Goal: Find specific page/section: Find specific page/section

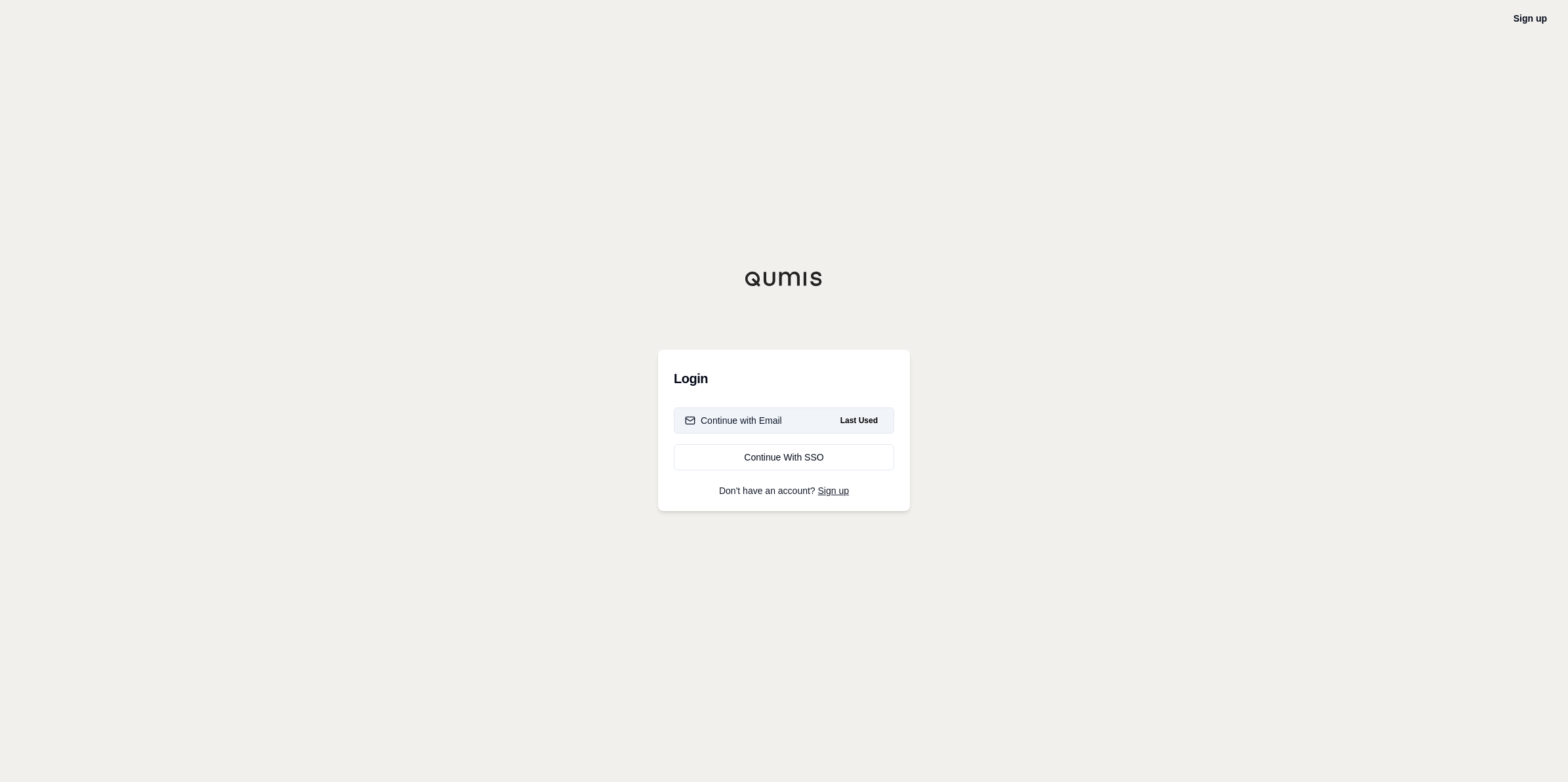
click at [768, 414] on div "Continue with Email" at bounding box center [733, 421] width 97 height 13
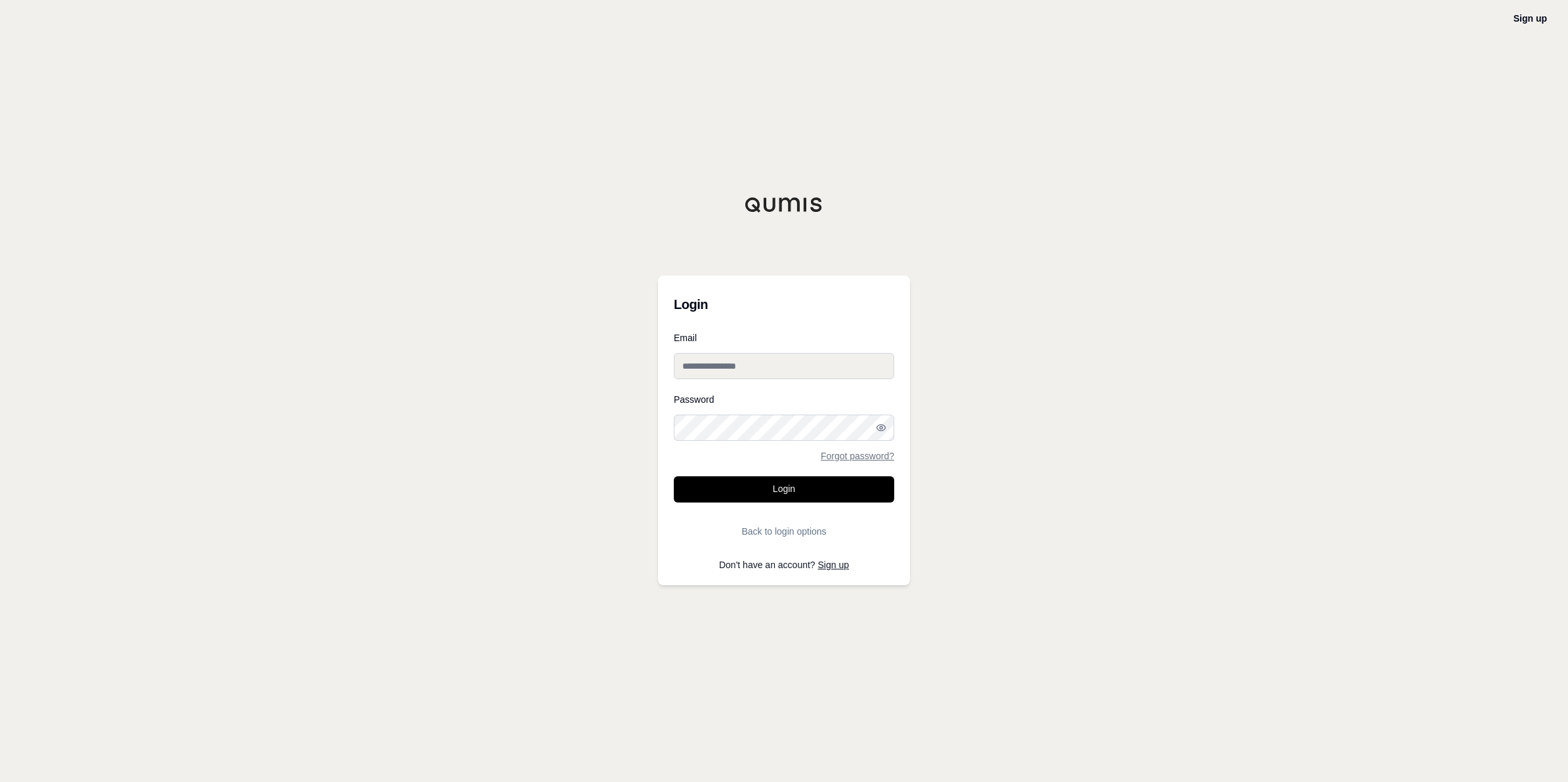
type input "**********"
click at [830, 490] on button "Login" at bounding box center [784, 489] width 220 height 26
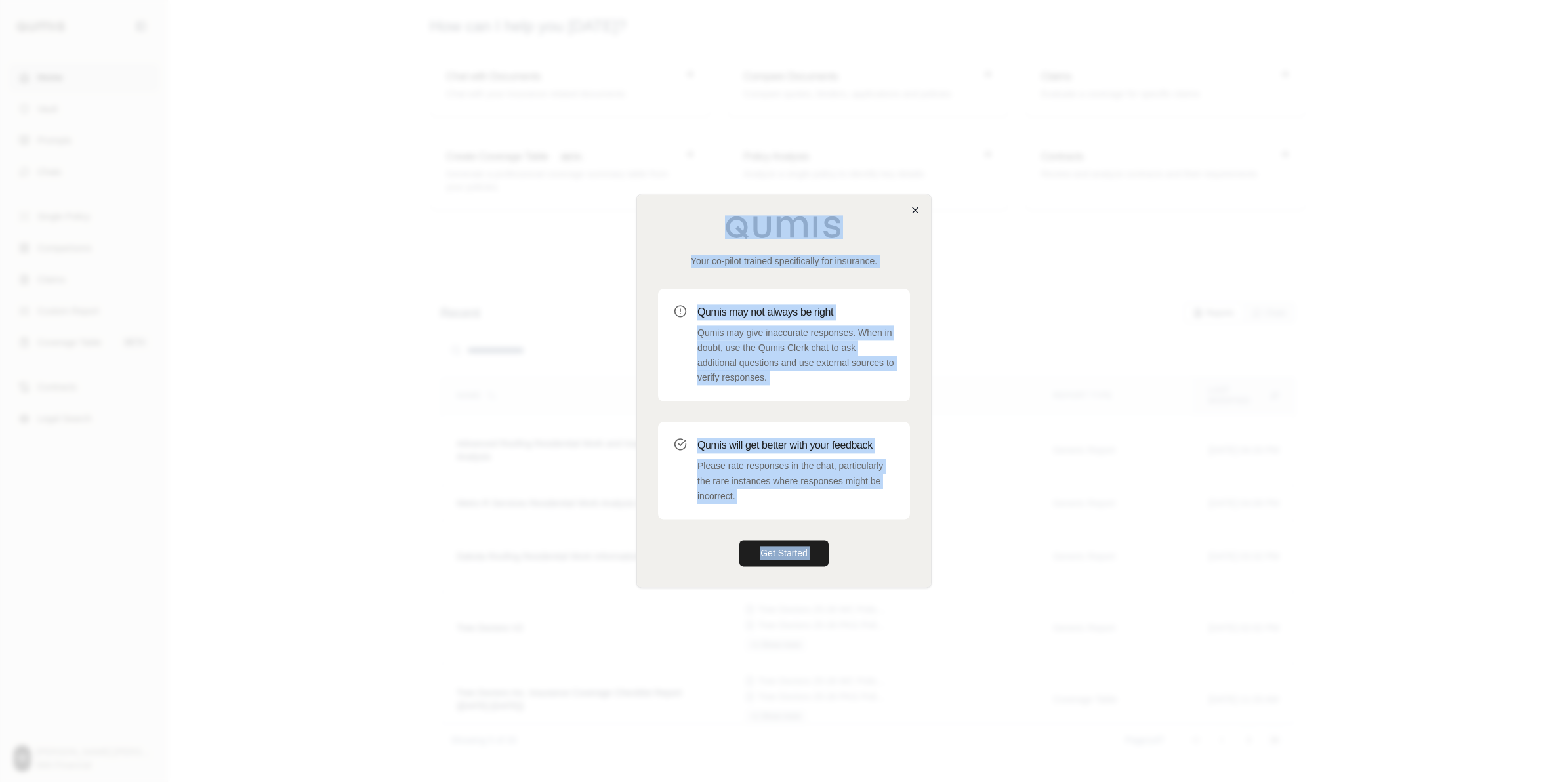
click at [909, 210] on div "Your co-pilot trained specifically for insurance. Qumis may not always be right…" at bounding box center [784, 390] width 295 height 395
click at [914, 207] on icon "button" at bounding box center [915, 210] width 11 height 11
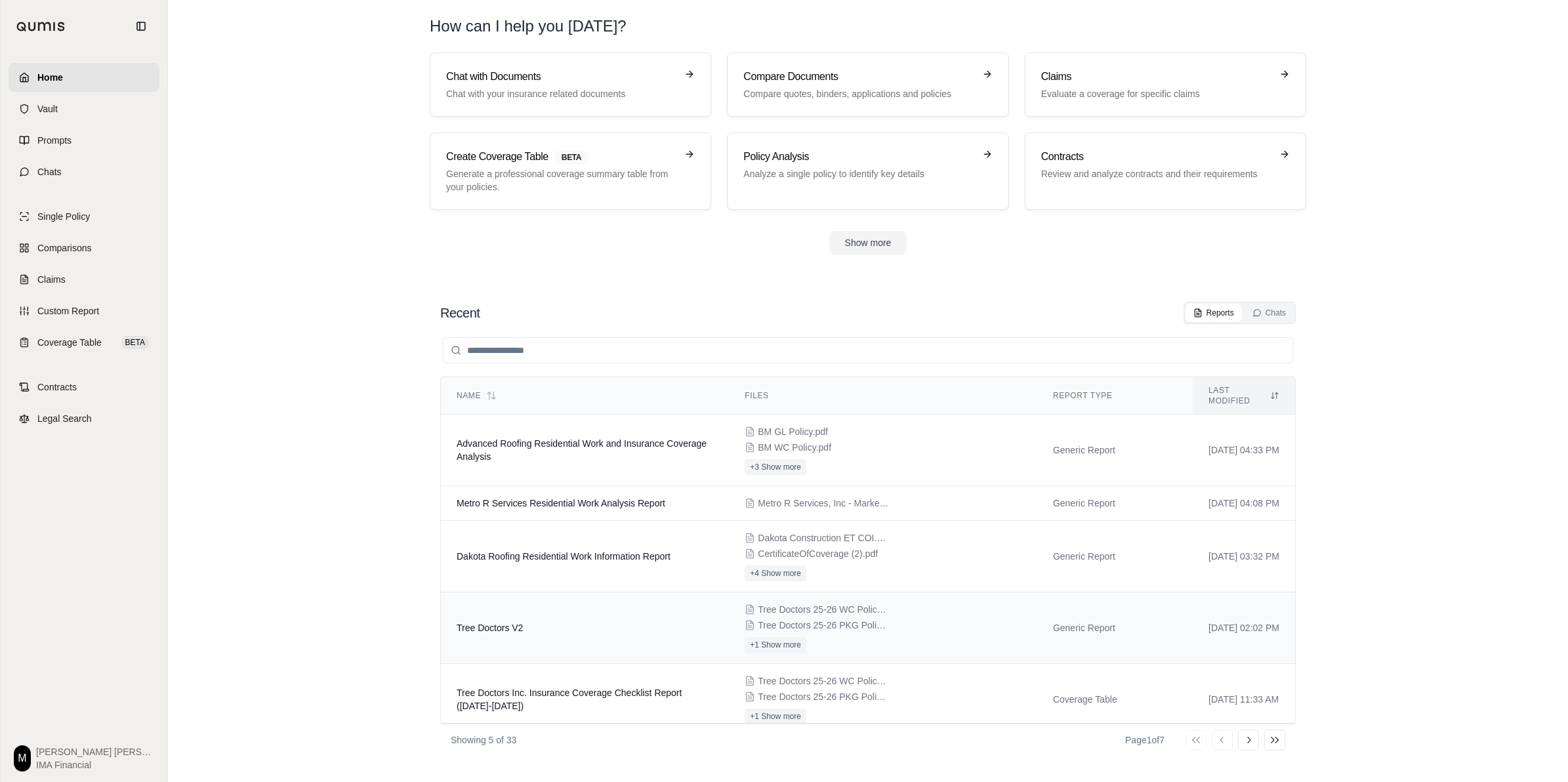
click at [596, 636] on td "Tree Doctors V2" at bounding box center [585, 628] width 288 height 72
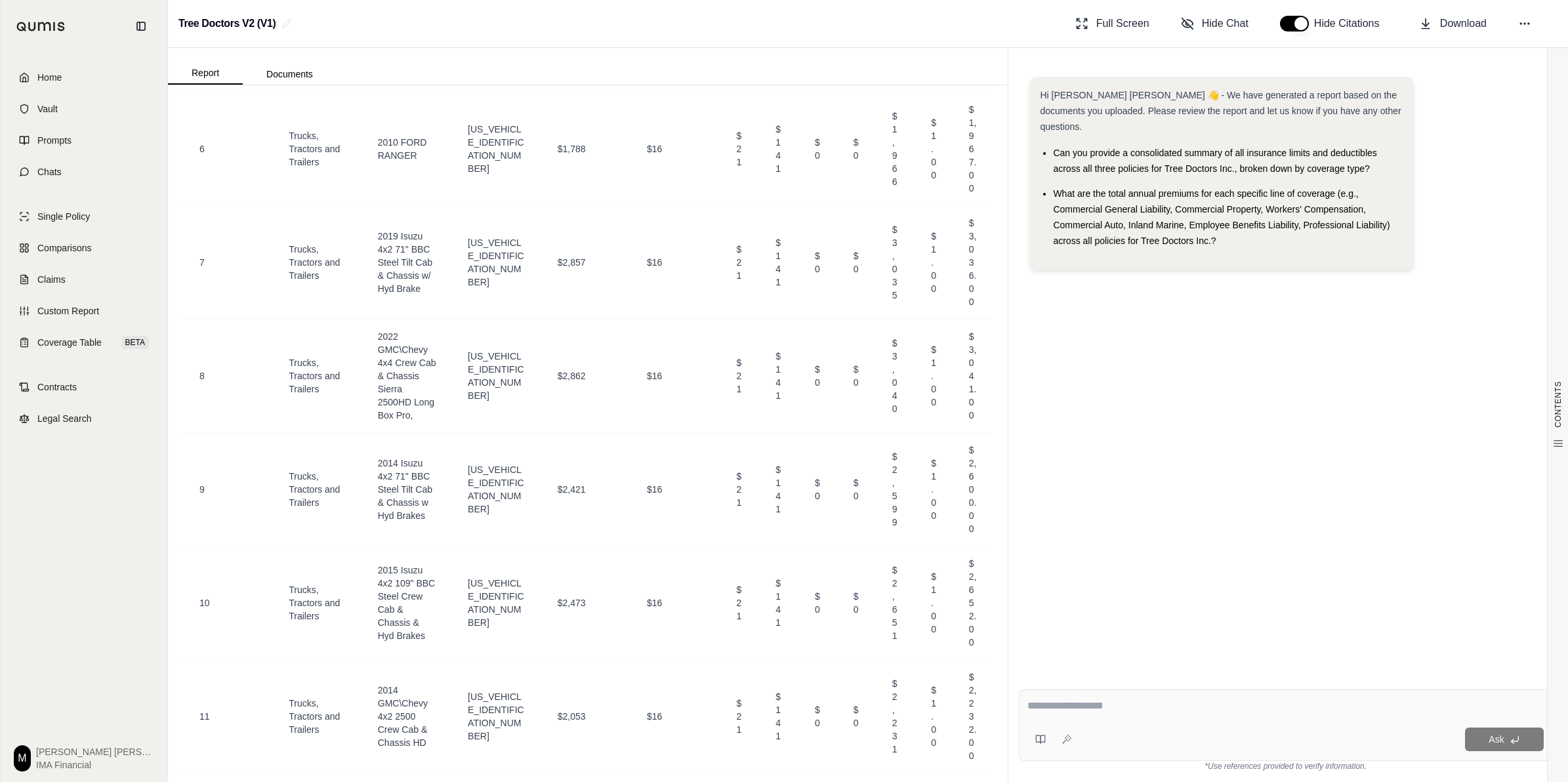
scroll to position [6807, 0]
